Goal: Find specific page/section: Find specific page/section

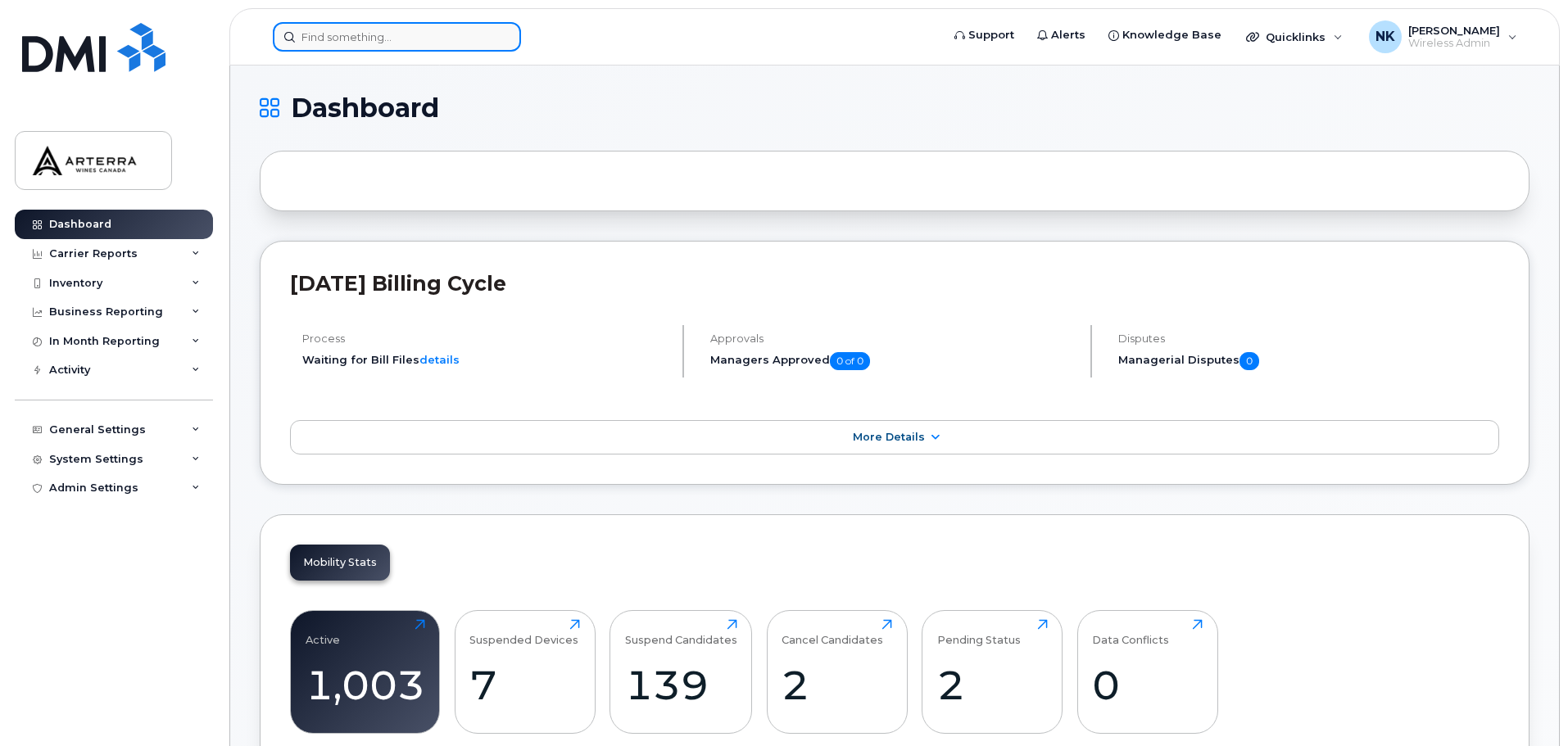
click at [411, 37] on input at bounding box center [397, 37] width 249 height 30
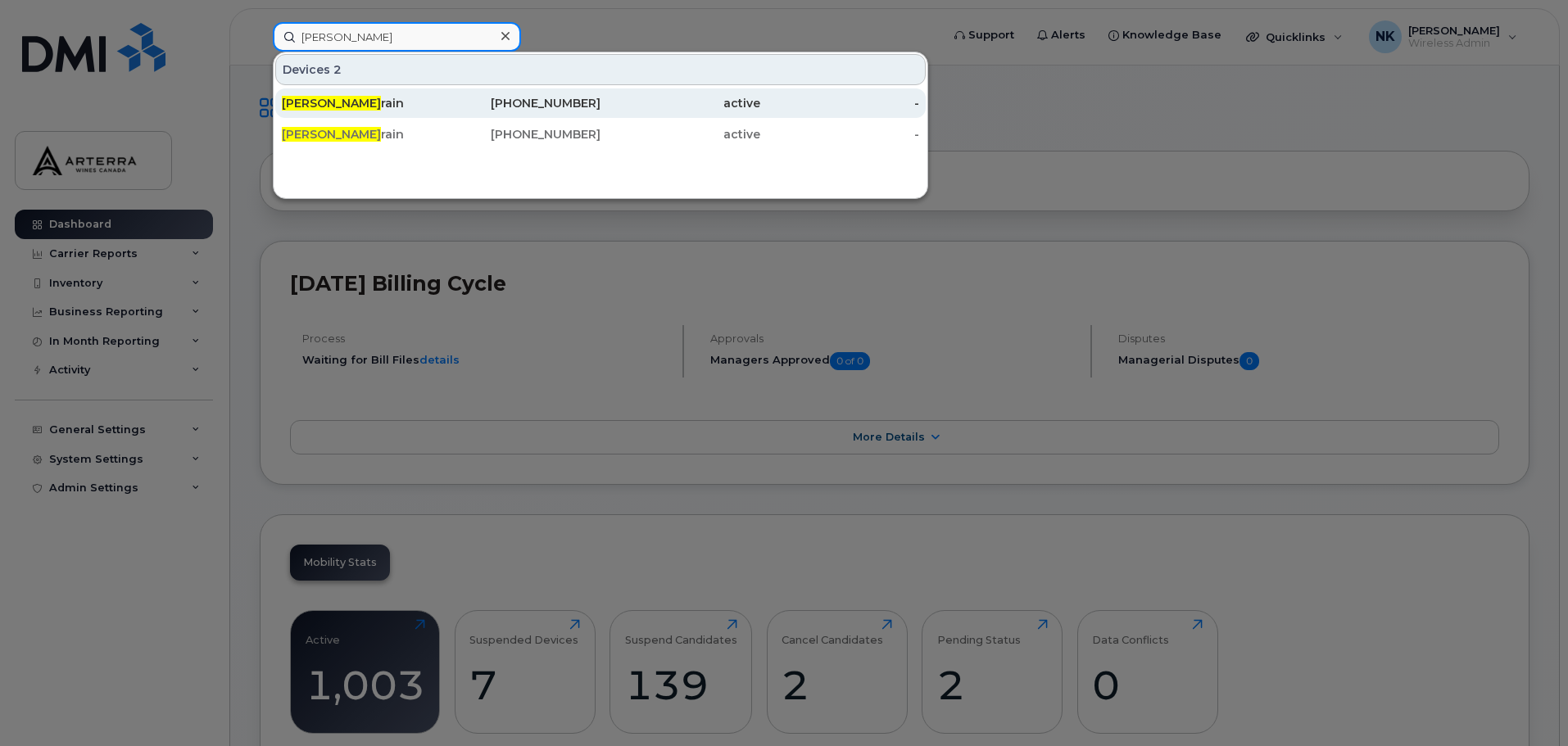
type input "shannon mong"
click at [365, 99] on span "Shannon Mong" at bounding box center [331, 103] width 99 height 15
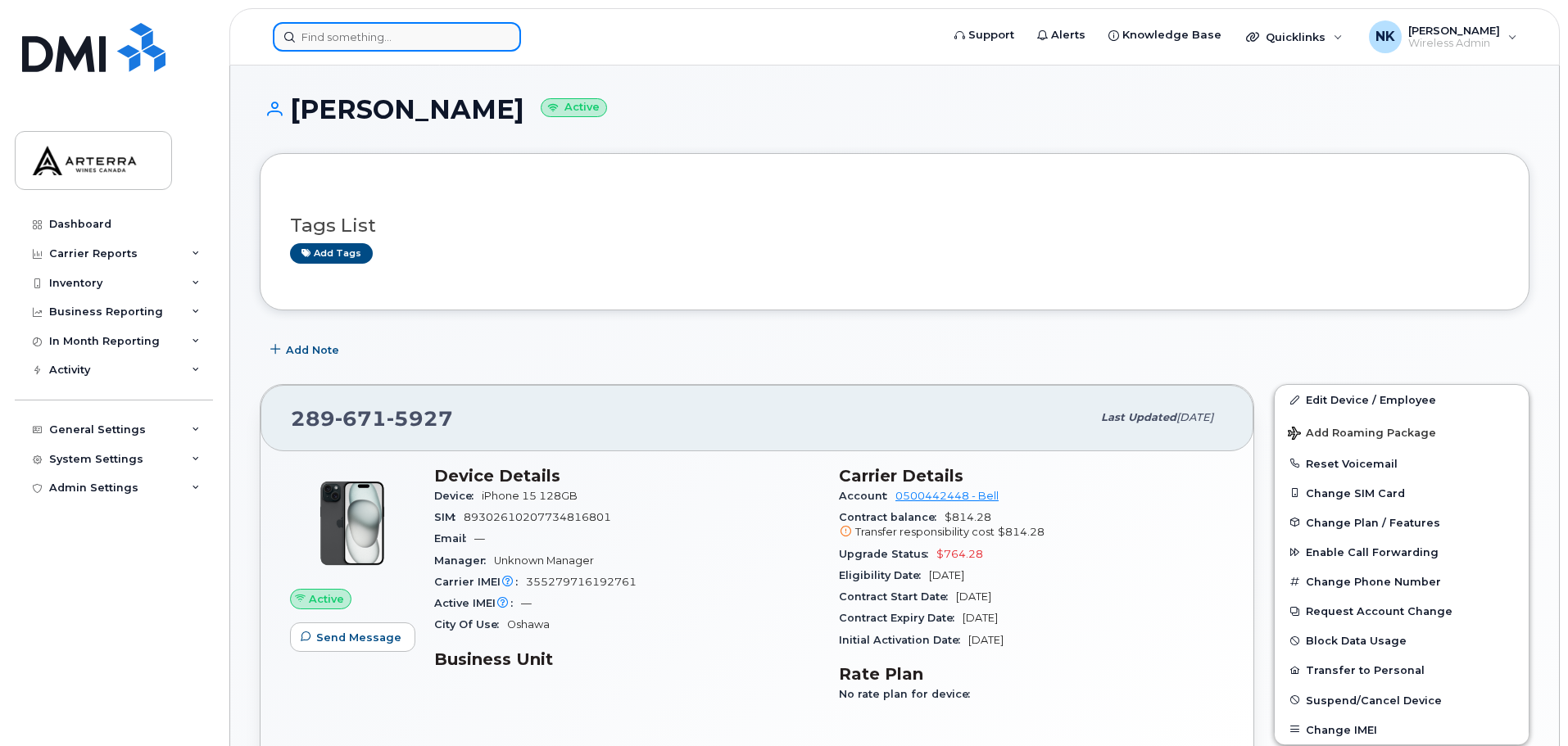
click at [390, 30] on input at bounding box center [397, 37] width 249 height 30
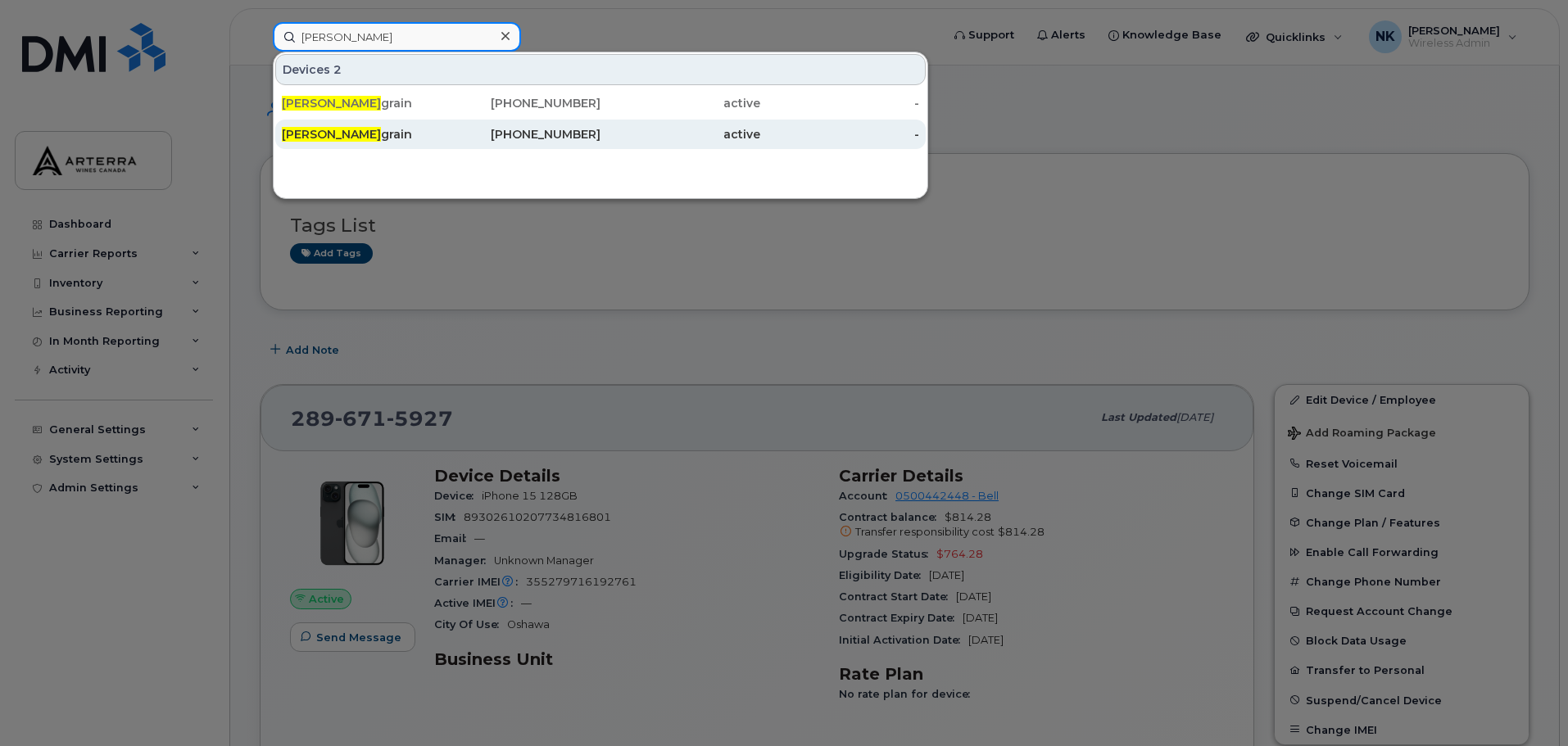
type input "[PERSON_NAME]"
click at [367, 132] on div "[PERSON_NAME] grain" at bounding box center [362, 134] width 160 height 17
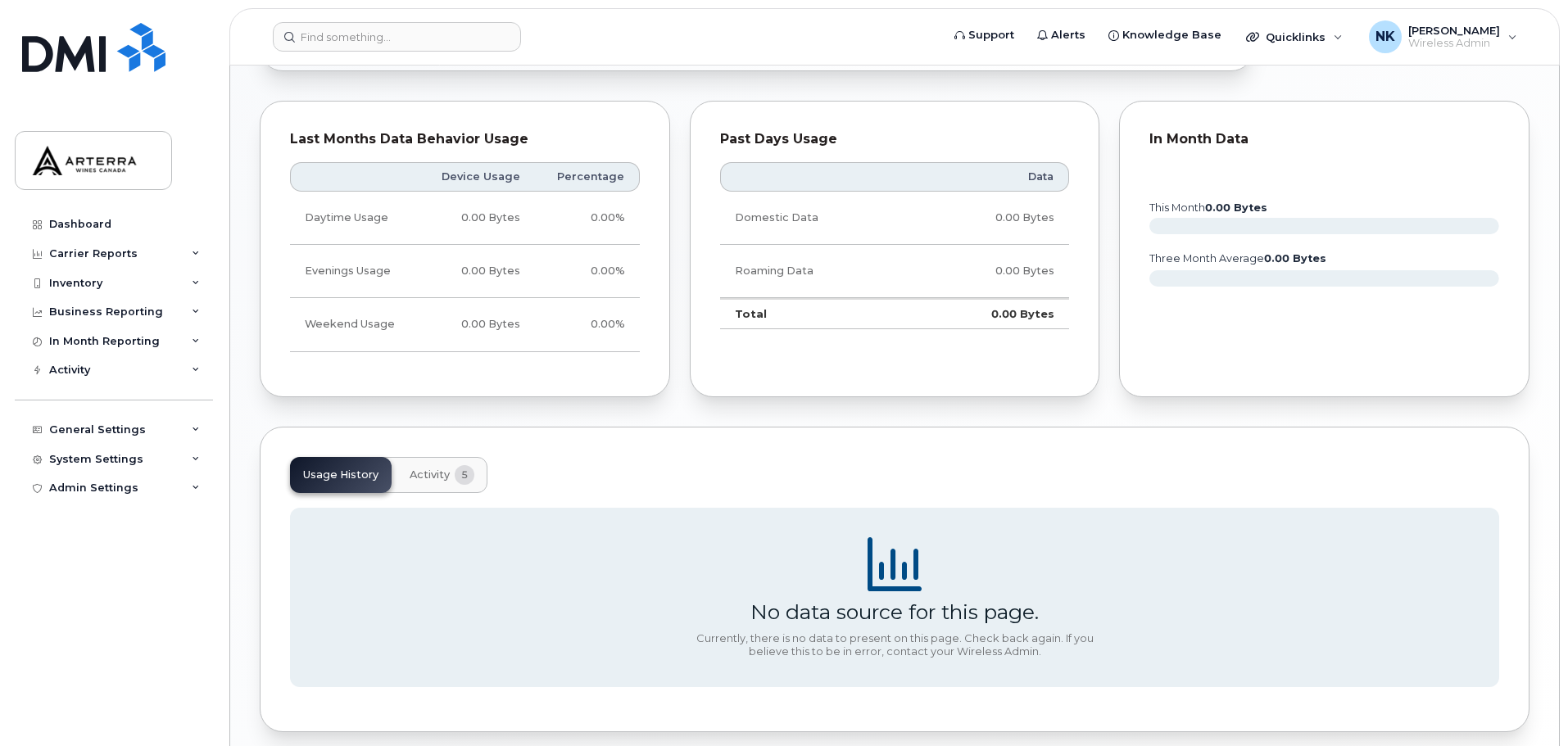
scroll to position [790, 0]
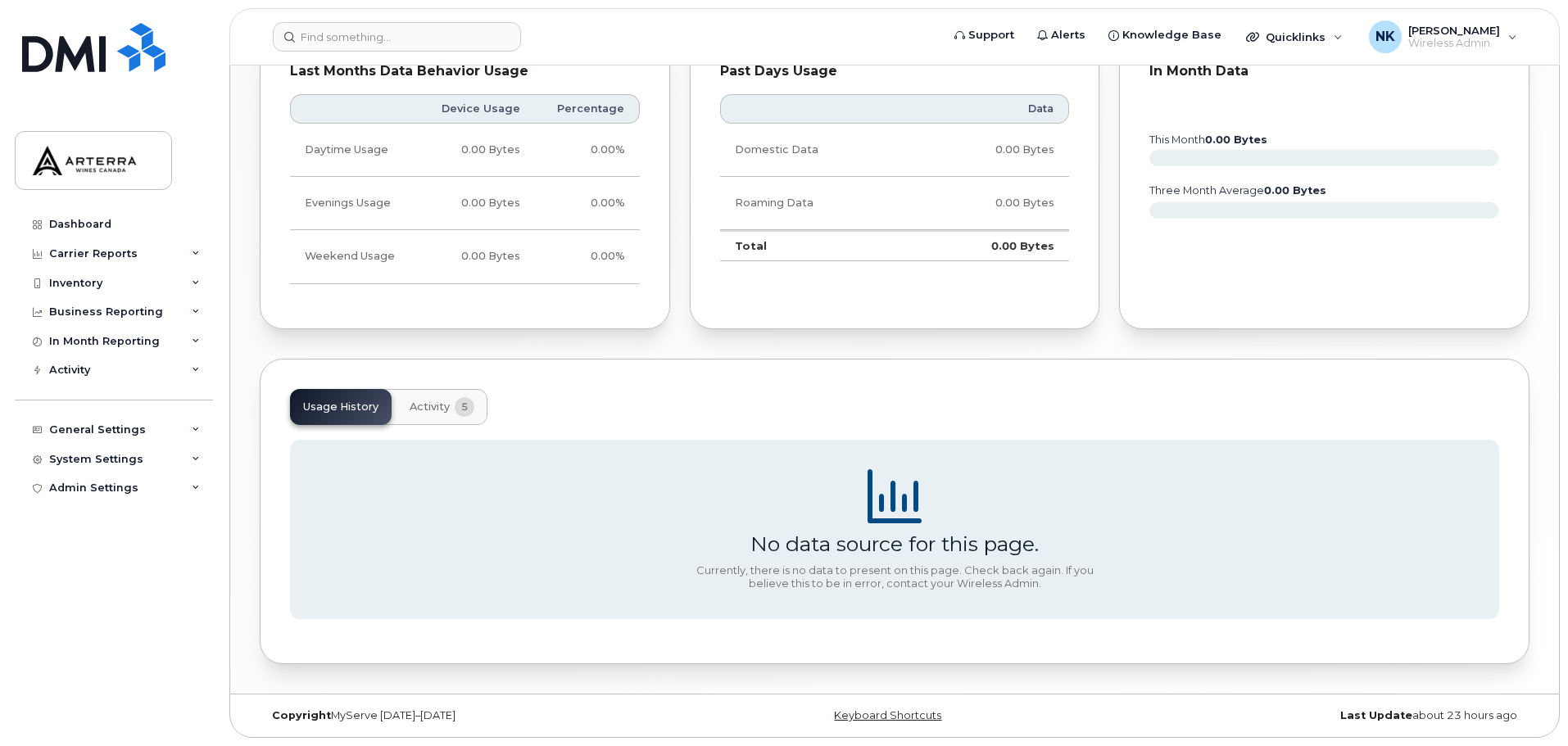
click at [421, 417] on button "Activity 5" at bounding box center [442, 407] width 91 height 36
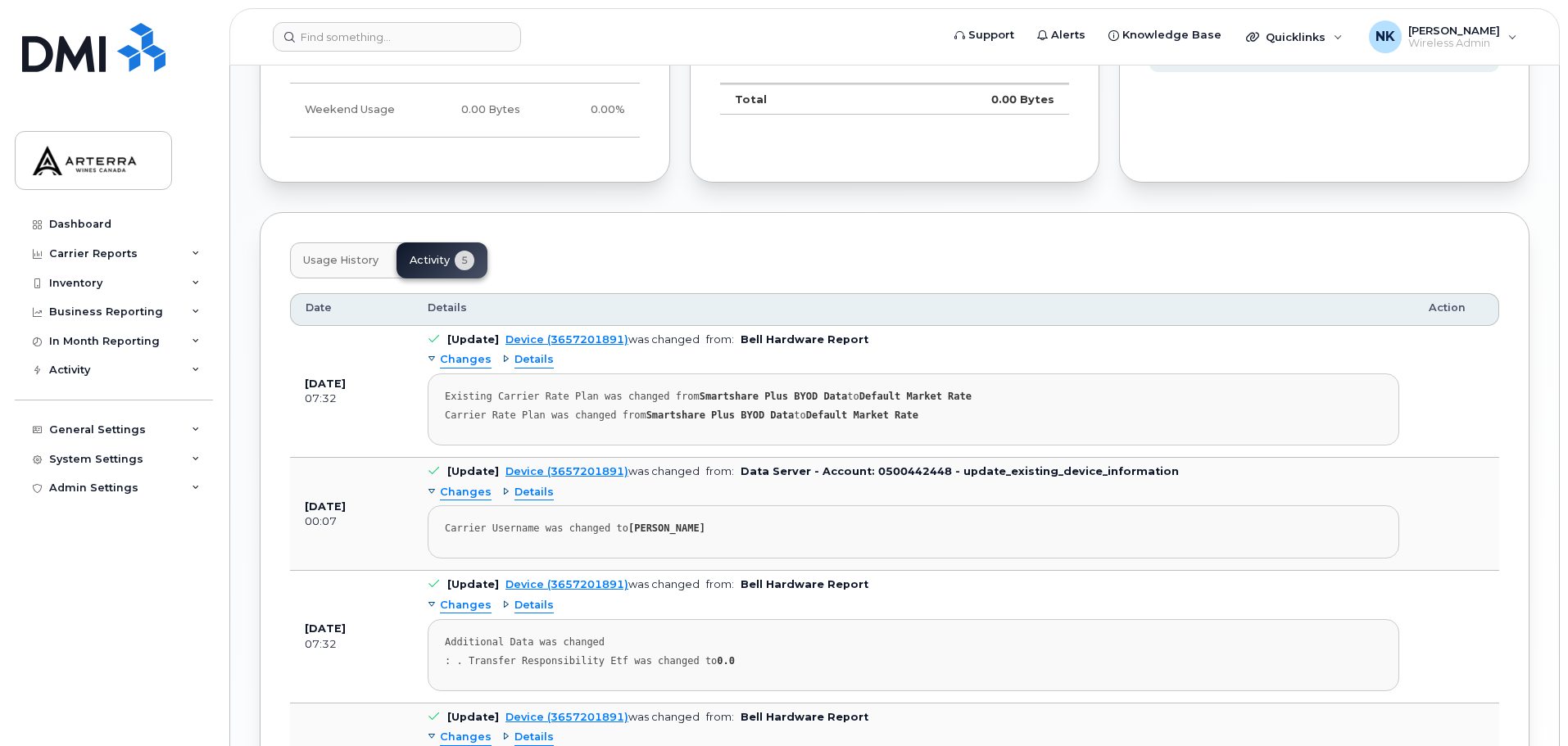
scroll to position [875, 0]
